Goal: Find specific page/section: Find specific page/section

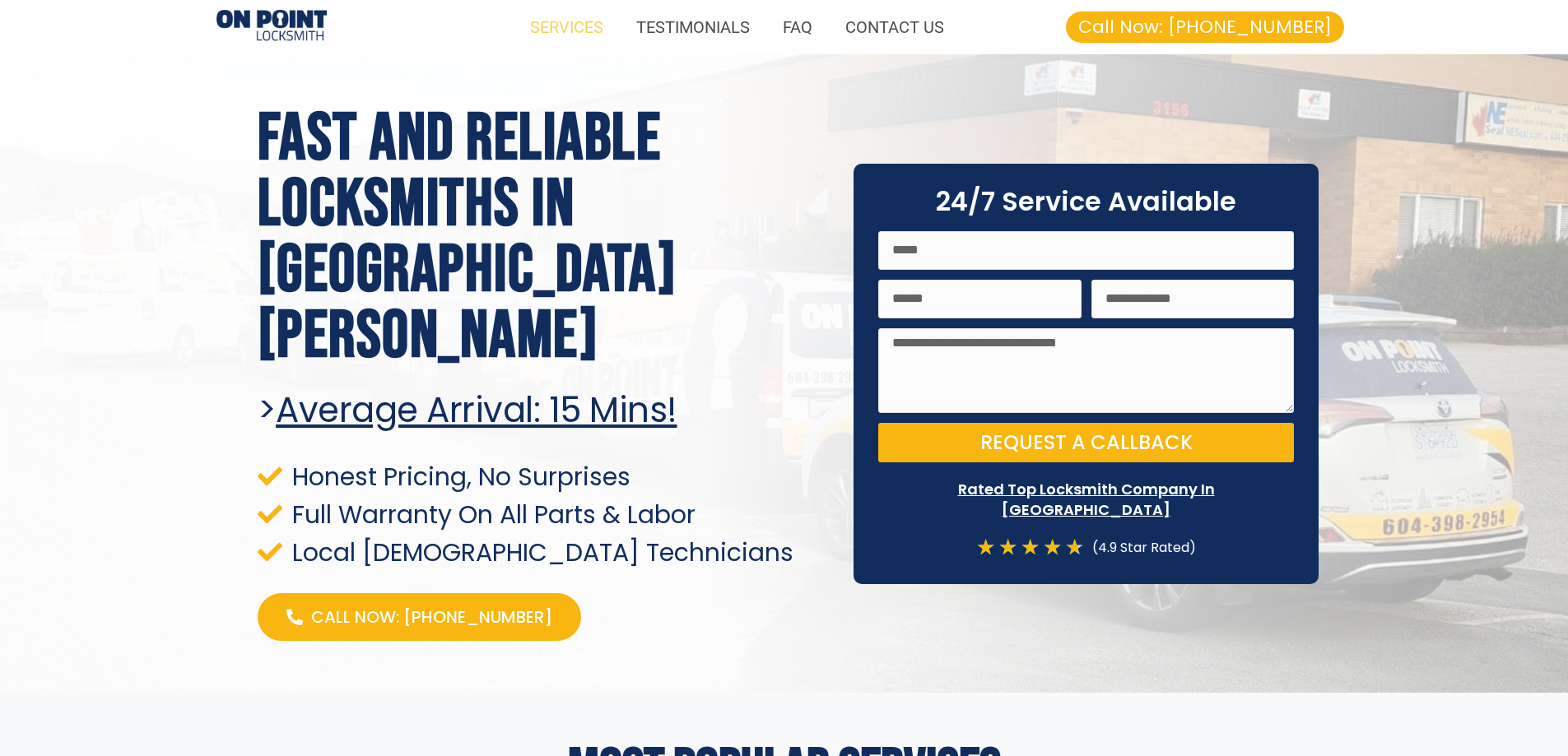
click at [596, 27] on link "SERVICES" at bounding box center [566, 27] width 106 height 38
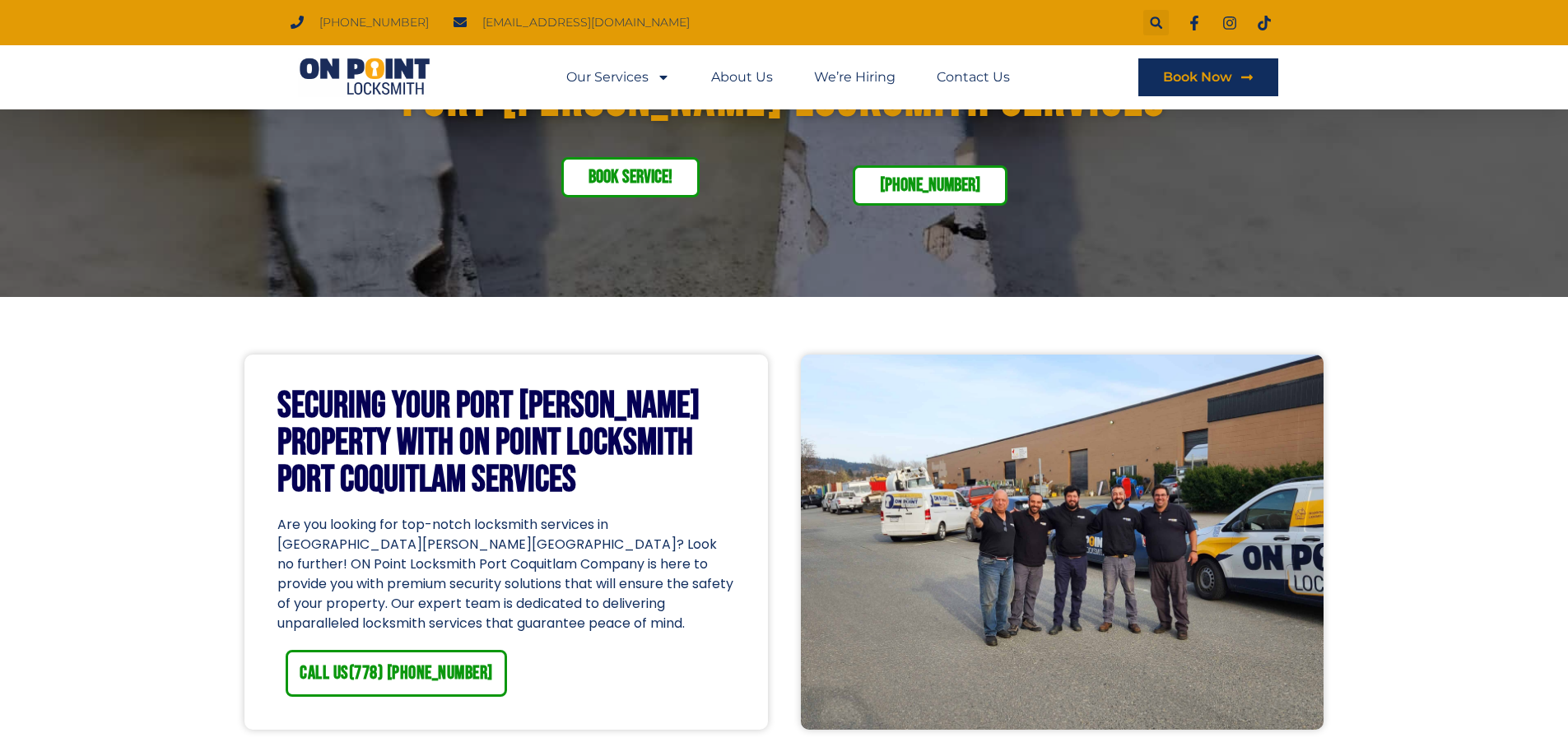
scroll to position [247, 0]
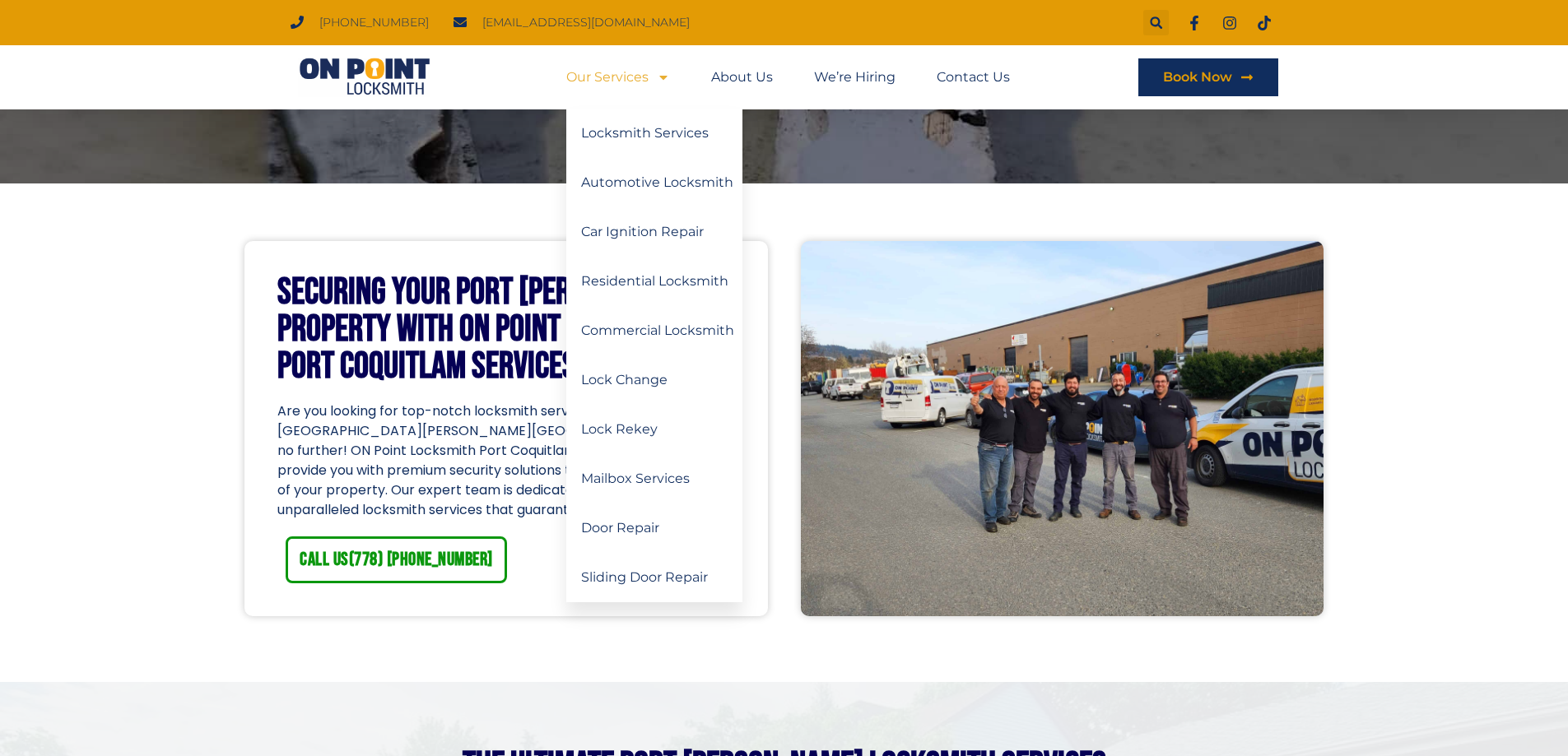
click at [616, 78] on link "Our Services" at bounding box center [618, 77] width 104 height 38
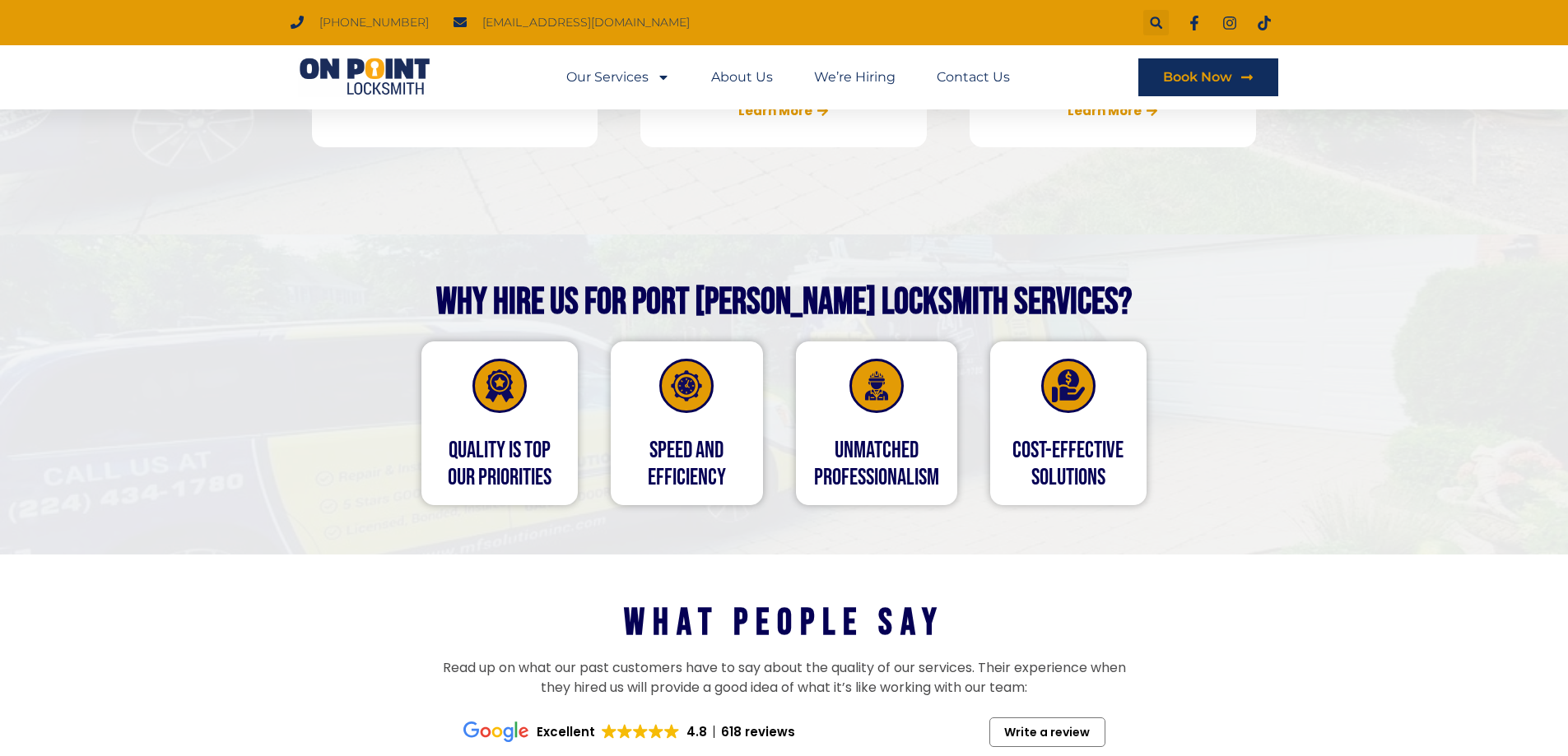
scroll to position [1892, 0]
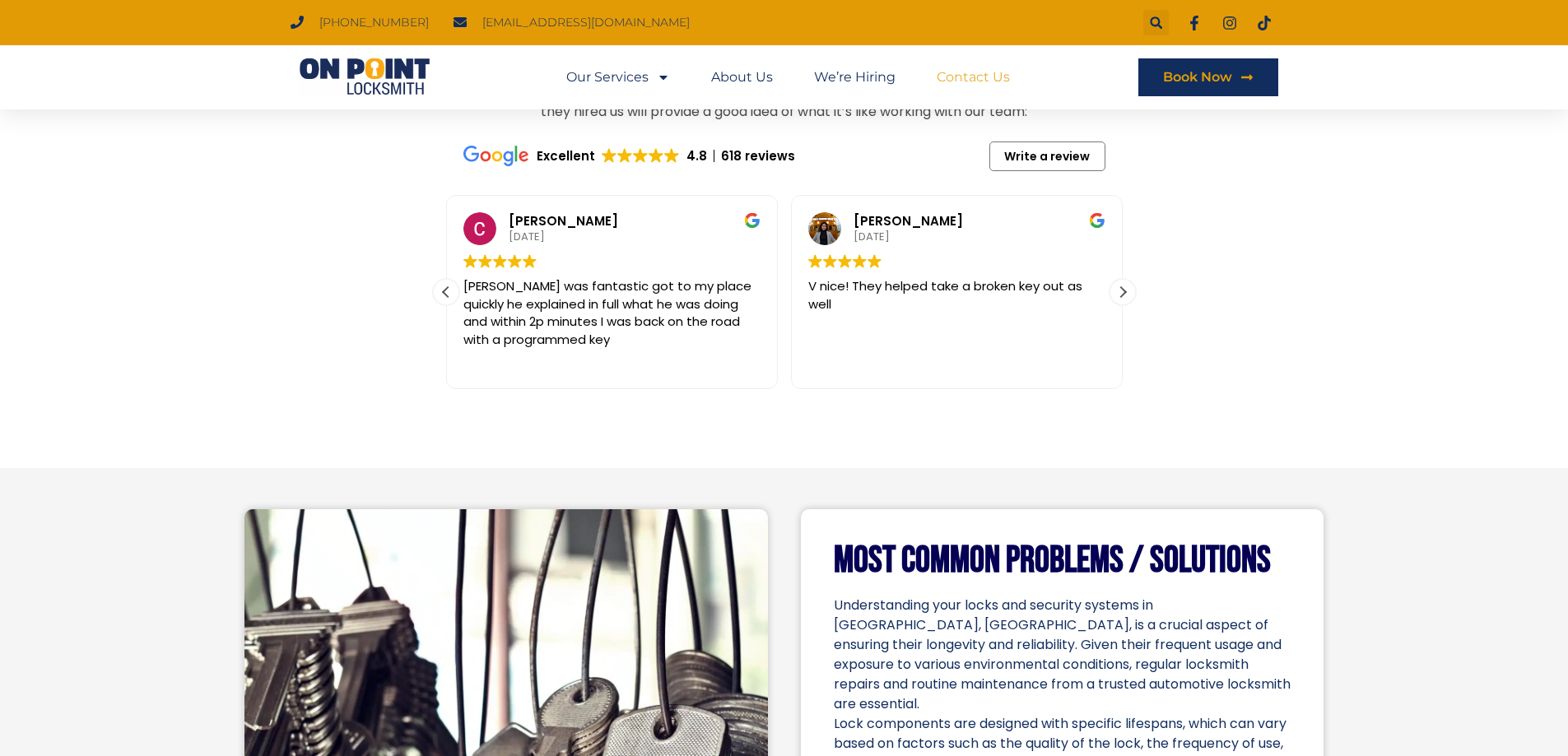
click at [964, 77] on link "Contact Us" at bounding box center [973, 77] width 74 height 38
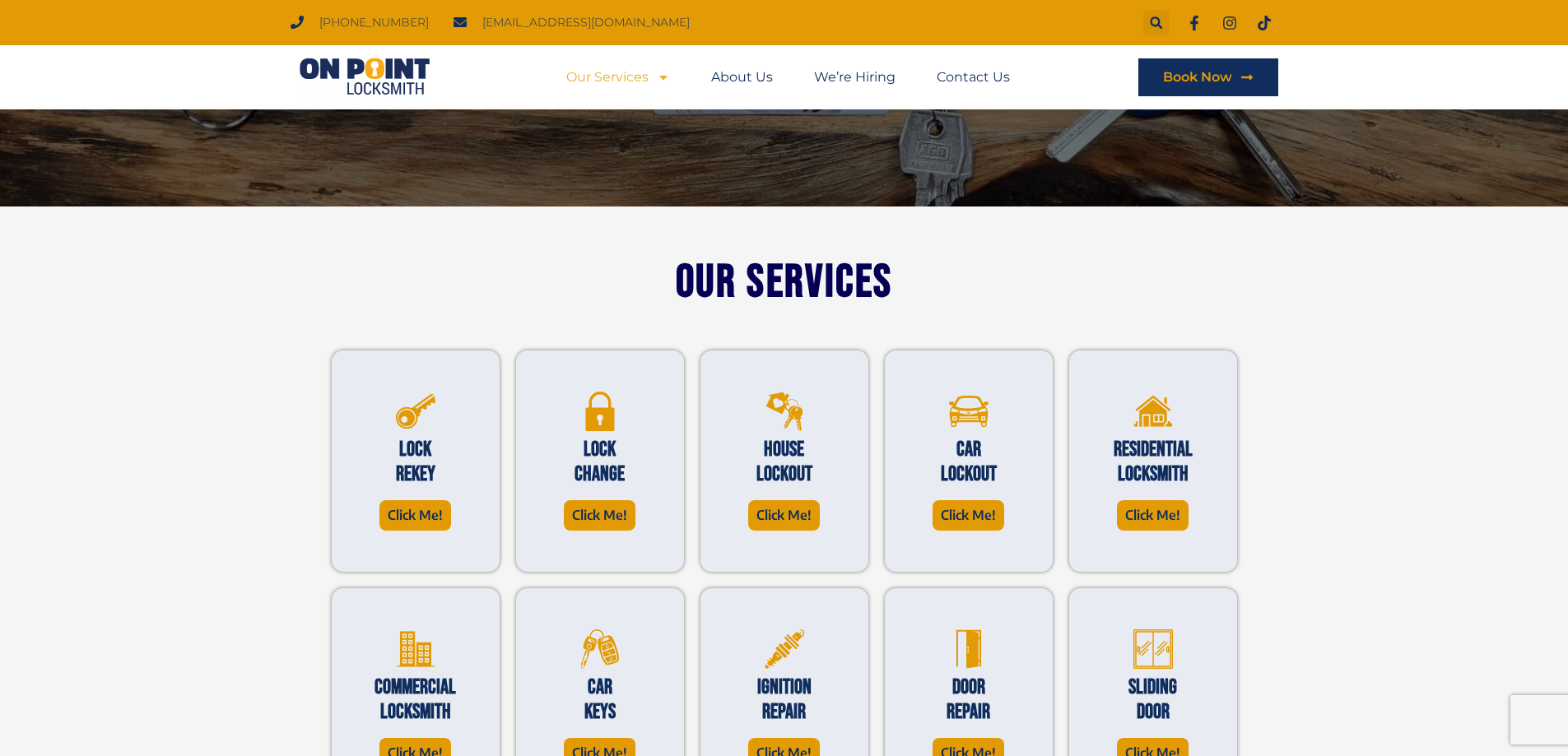
scroll to position [247, 0]
